Goal: Check status: Check status

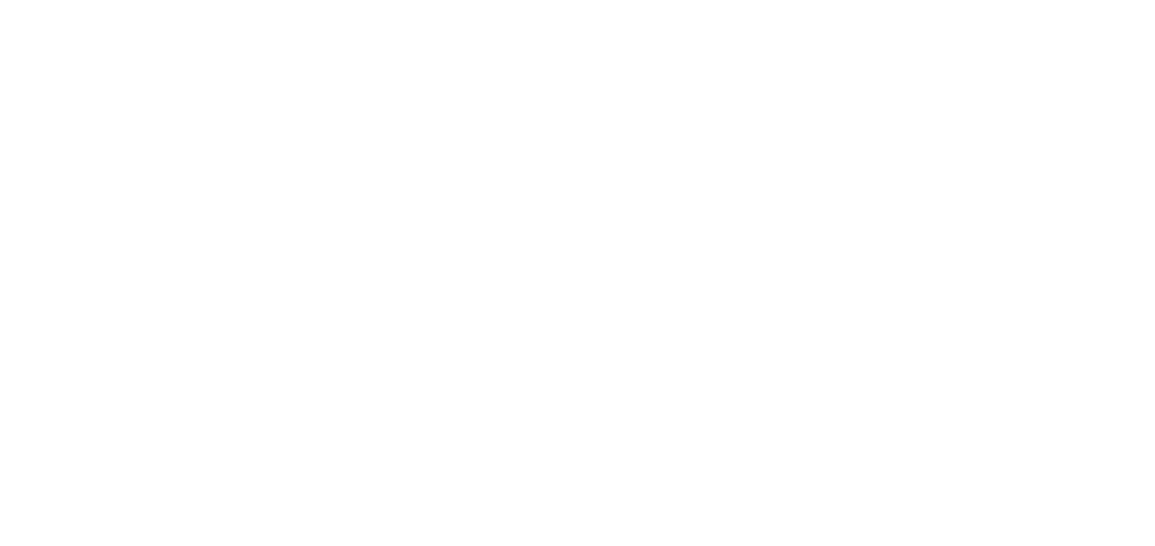
click at [663, 5] on html at bounding box center [577, 2] width 1155 height 5
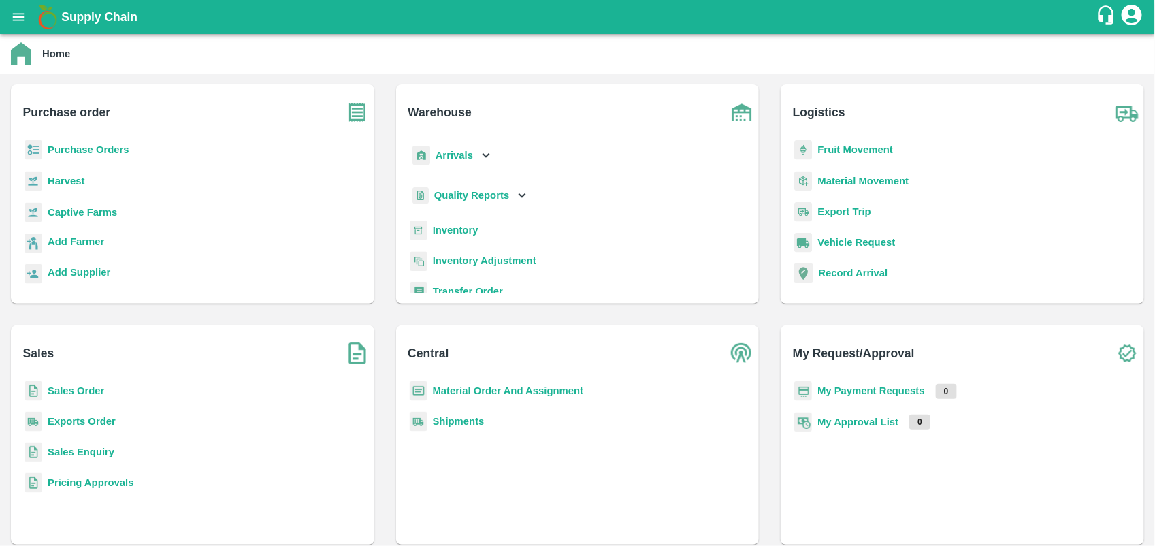
click at [883, 389] on b "My Payment Requests" at bounding box center [871, 390] width 108 height 11
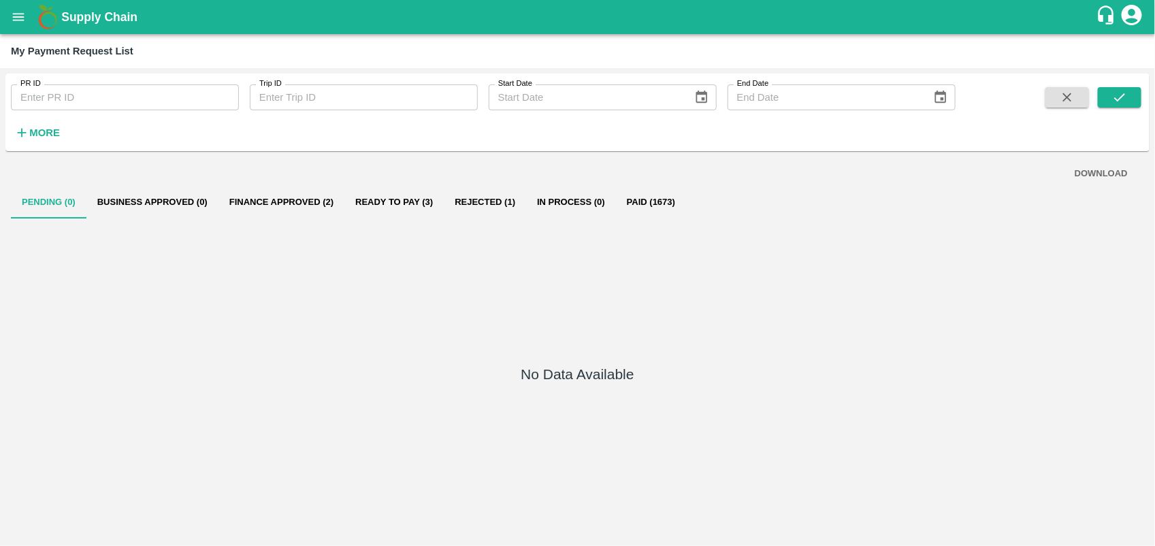
click at [421, 192] on button "Ready To Pay (3)" at bounding box center [393, 202] width 99 height 33
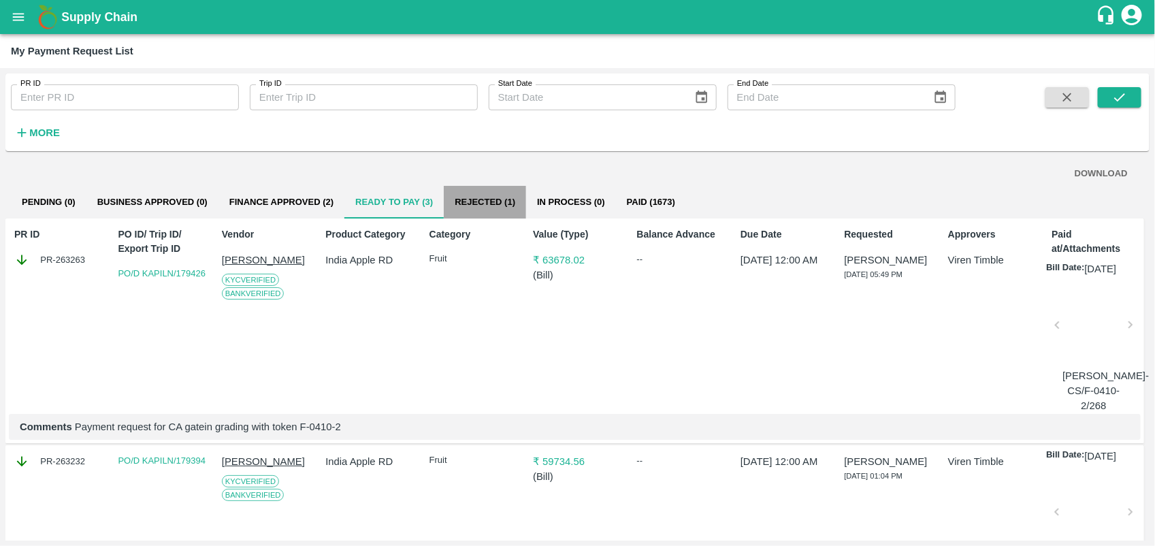
click at [495, 206] on button "Rejected (1)" at bounding box center [485, 202] width 82 height 33
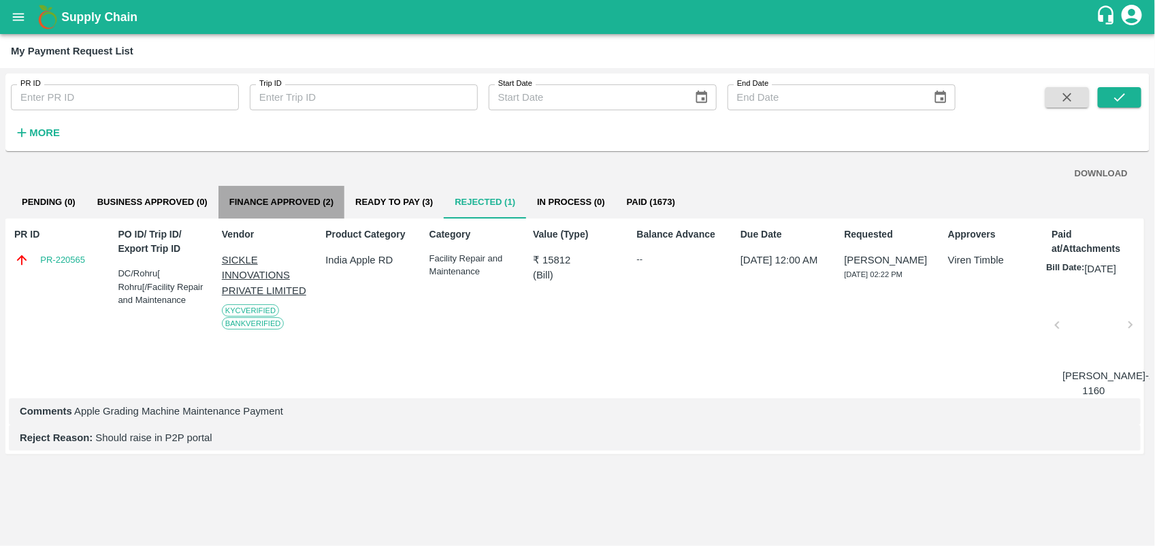
click at [335, 195] on button "Finance Approved (2)" at bounding box center [281, 202] width 126 height 33
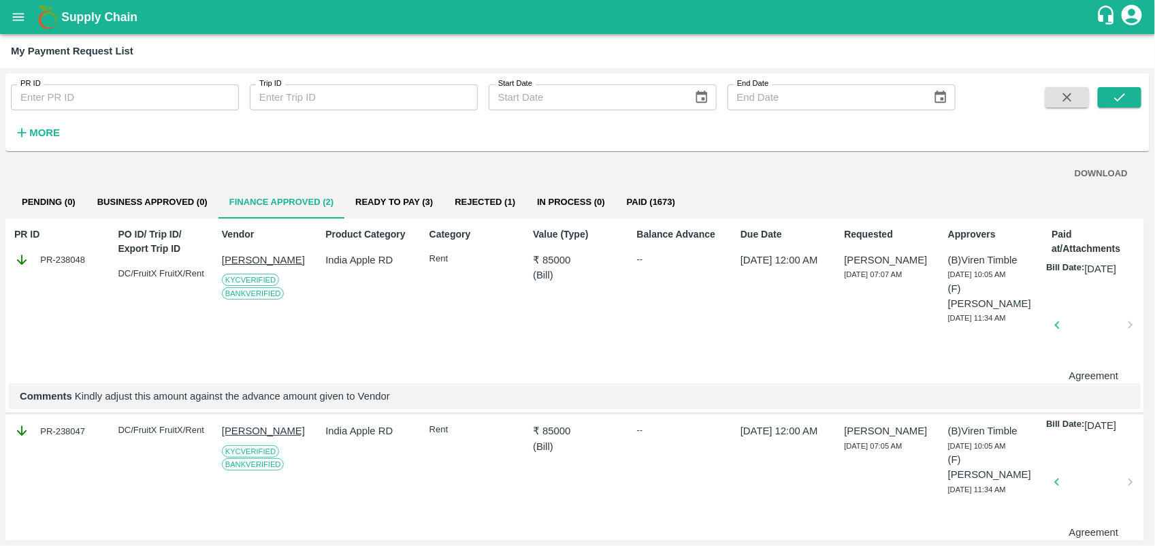
click at [1109, 359] on div at bounding box center [1093, 329] width 62 height 72
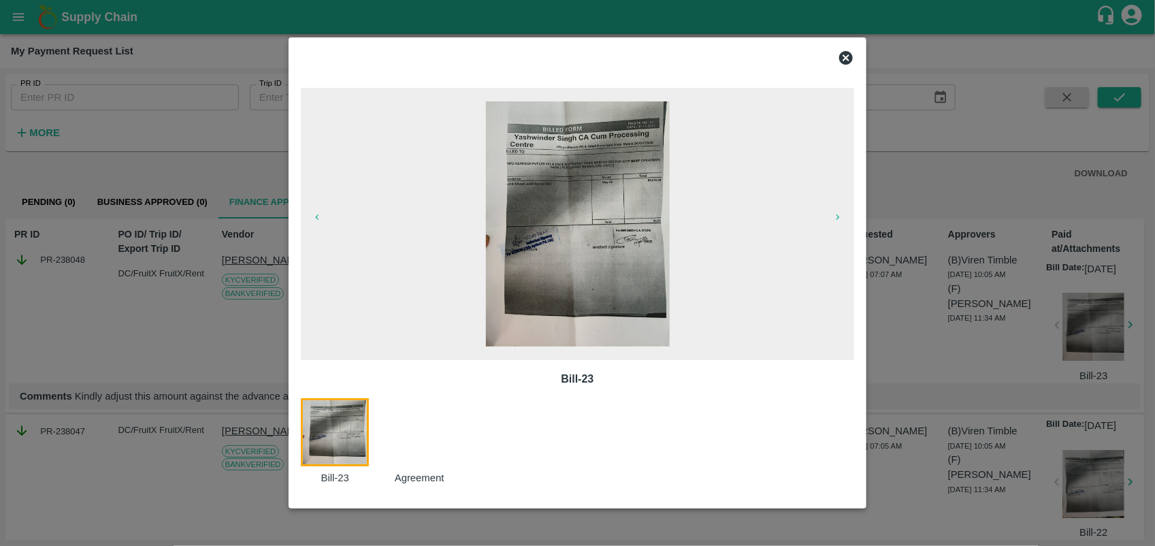
click at [559, 219] on img at bounding box center [578, 223] width 184 height 245
click at [848, 55] on icon at bounding box center [846, 58] width 16 height 16
